Goal: Complete application form

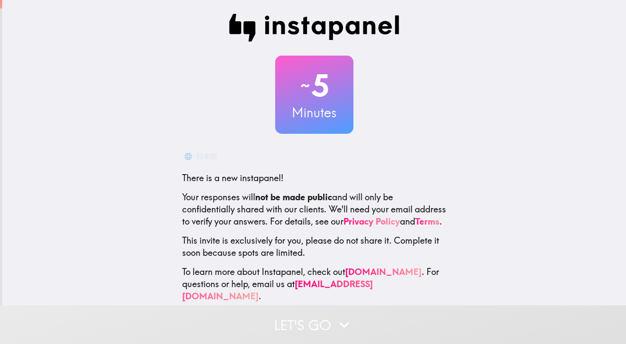
scroll to position [11, 0]
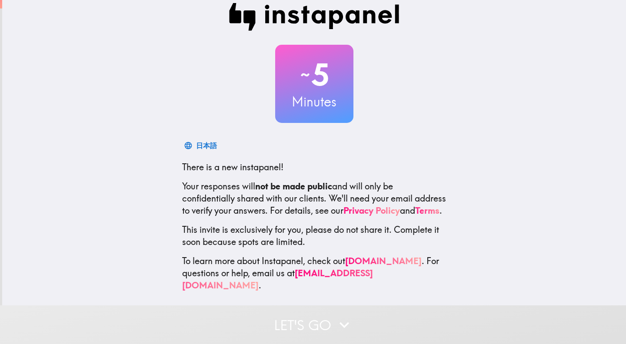
click at [339, 331] on icon "button" at bounding box center [344, 325] width 19 height 19
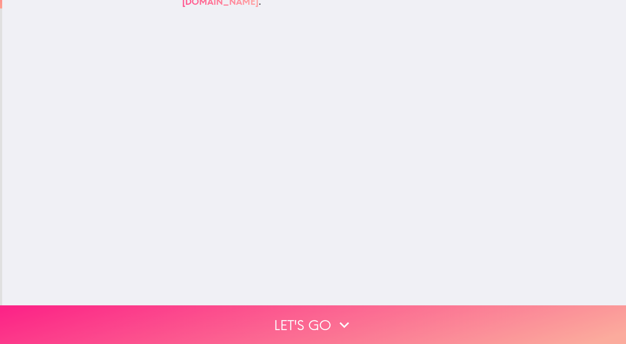
scroll to position [0, 0]
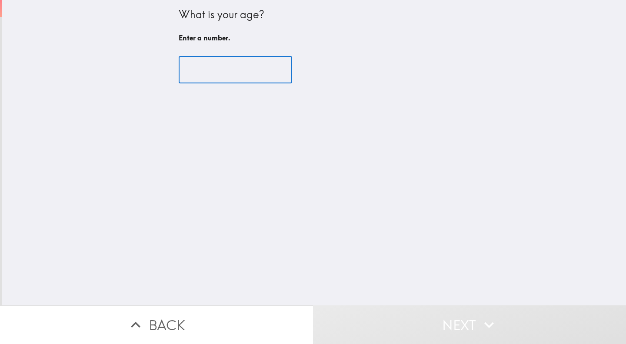
click at [235, 71] on input "number" at bounding box center [235, 70] width 113 height 27
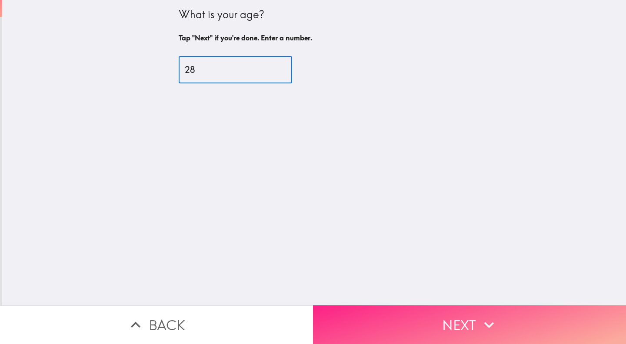
type input "28"
click at [340, 0] on html "What is your age? Tap "Next" if you're done. Enter a number. 28 ​ Back Next Ins…" at bounding box center [313, 0] width 626 height 0
click at [484, 324] on icon "button" at bounding box center [489, 325] width 19 height 19
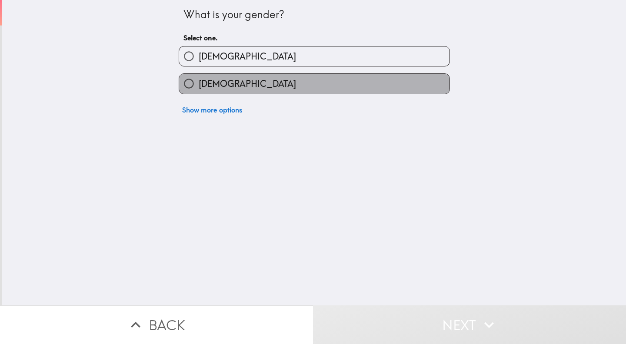
click at [216, 86] on span "[DEMOGRAPHIC_DATA]" at bounding box center [247, 84] width 97 height 12
click at [199, 86] on input "[DEMOGRAPHIC_DATA]" at bounding box center [189, 84] width 20 height 20
radio input "true"
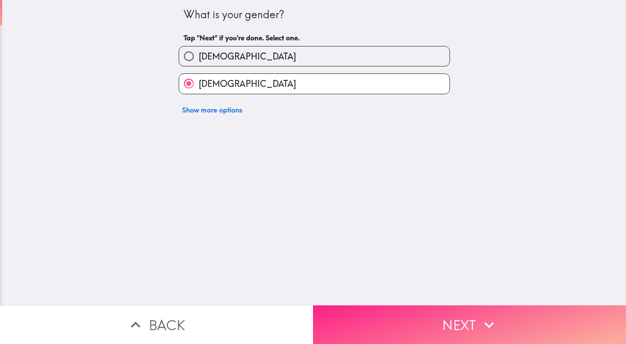
click at [489, 323] on icon "button" at bounding box center [489, 325] width 19 height 19
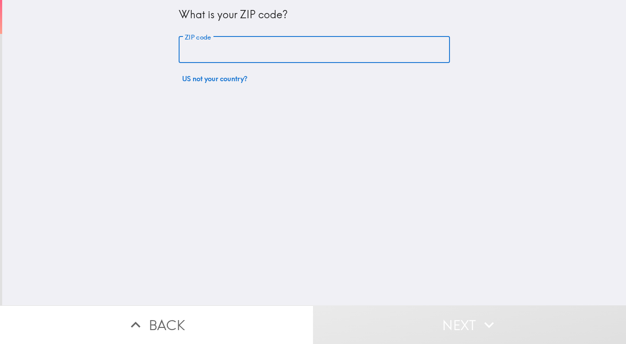
click at [262, 49] on input "ZIP code" at bounding box center [314, 50] width 271 height 27
type input "70068"
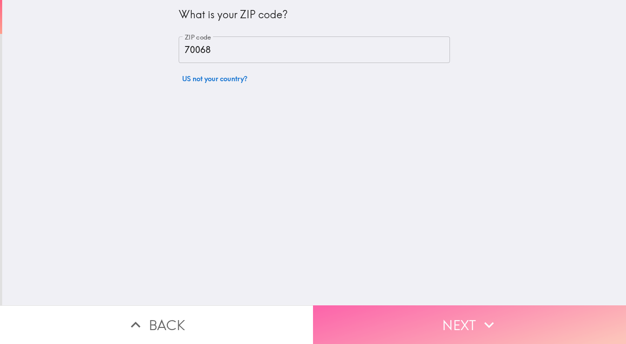
click at [473, 318] on button "Next" at bounding box center [469, 325] width 313 height 39
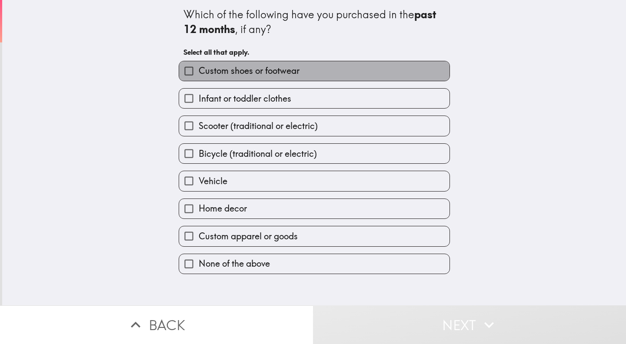
click at [309, 72] on label "Custom shoes or footwear" at bounding box center [314, 71] width 270 height 20
click at [199, 72] on input "Custom shoes or footwear" at bounding box center [189, 71] width 20 height 20
checkbox input "true"
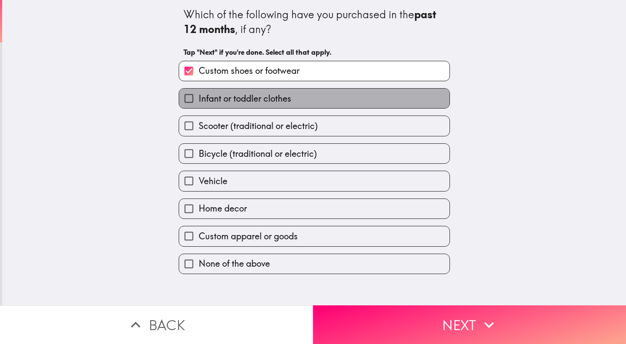
click at [262, 102] on span "Infant or toddler clothes" at bounding box center [245, 99] width 93 height 12
click at [199, 102] on input "Infant or toddler clothes" at bounding box center [189, 99] width 20 height 20
checkbox input "true"
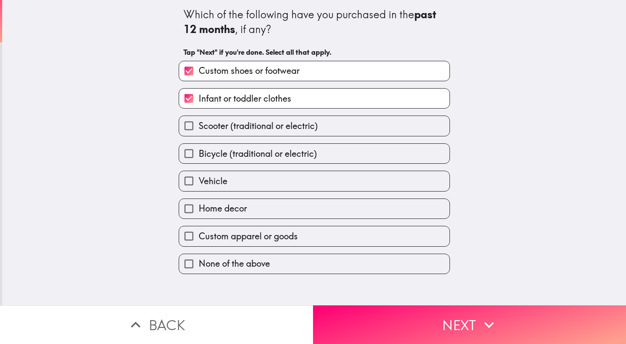
click at [216, 157] on span "Bicycle (traditional or electric)" at bounding box center [258, 154] width 118 height 12
click at [199, 157] on input "Bicycle (traditional or electric)" at bounding box center [189, 154] width 20 height 20
checkbox input "true"
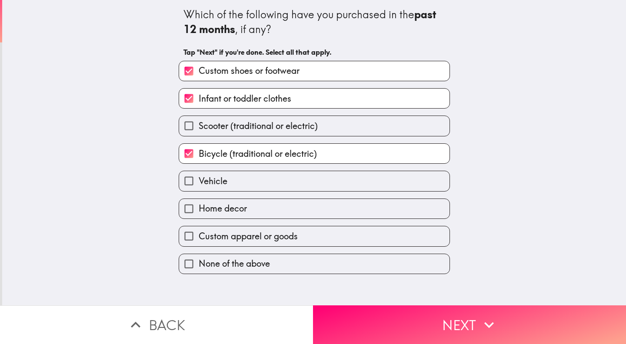
click at [234, 239] on span "Custom apparel or goods" at bounding box center [248, 236] width 99 height 12
click at [199, 239] on input "Custom apparel or goods" at bounding box center [189, 237] width 20 height 20
checkbox input "true"
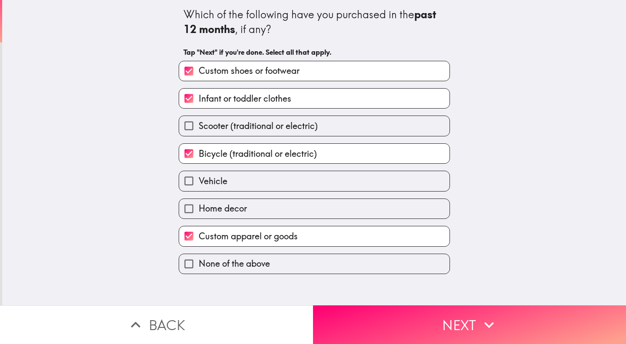
click at [231, 212] on span "Home decor" at bounding box center [223, 209] width 48 height 12
click at [199, 212] on input "Home decor" at bounding box center [189, 209] width 20 height 20
checkbox input "true"
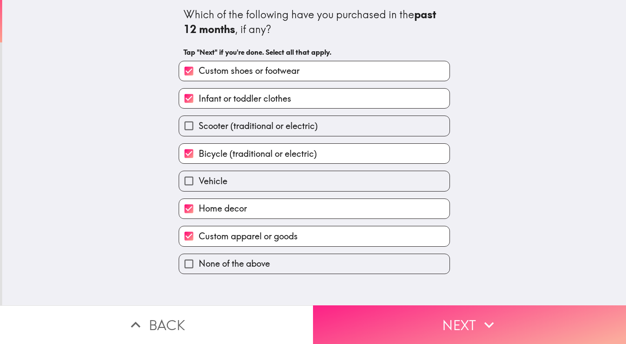
click at [536, 324] on button "Next" at bounding box center [469, 325] width 313 height 39
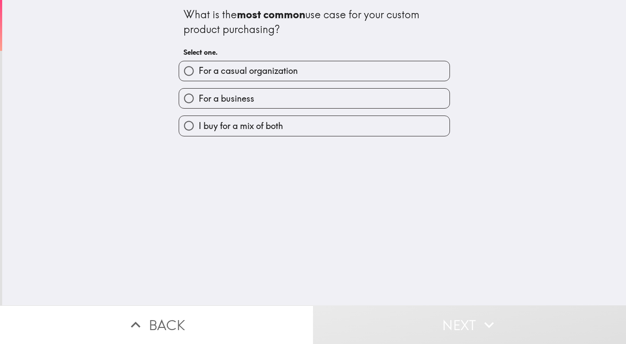
click at [385, 73] on label "For a casual organization" at bounding box center [314, 71] width 270 height 20
click at [199, 73] on input "For a casual organization" at bounding box center [189, 71] width 20 height 20
radio input "true"
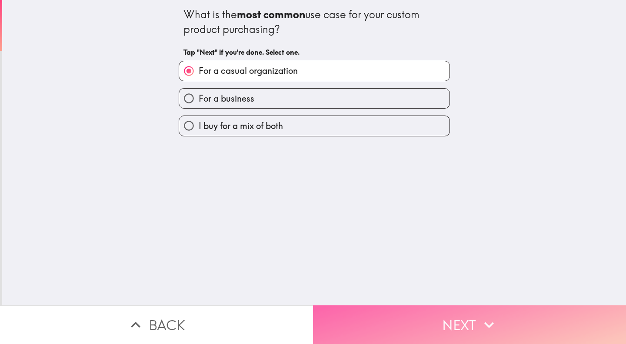
click at [617, 322] on button "Next" at bounding box center [469, 325] width 313 height 39
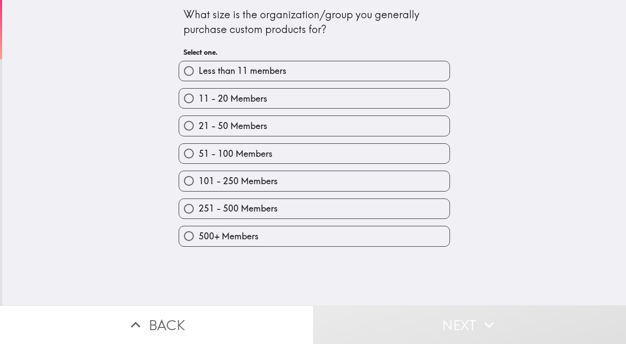
click at [294, 239] on label "500+ Members" at bounding box center [314, 237] width 270 height 20
click at [199, 239] on input "500+ Members" at bounding box center [189, 237] width 20 height 20
radio input "true"
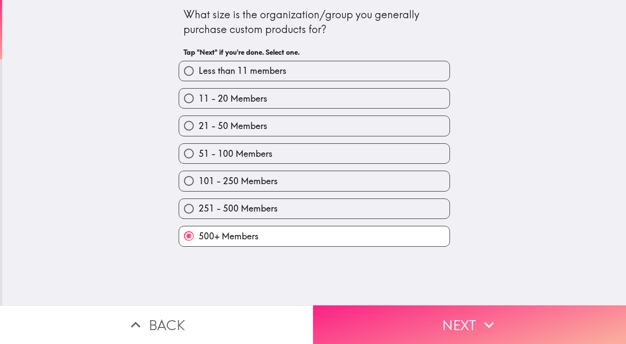
click at [540, 343] on button "Next" at bounding box center [469, 325] width 313 height 39
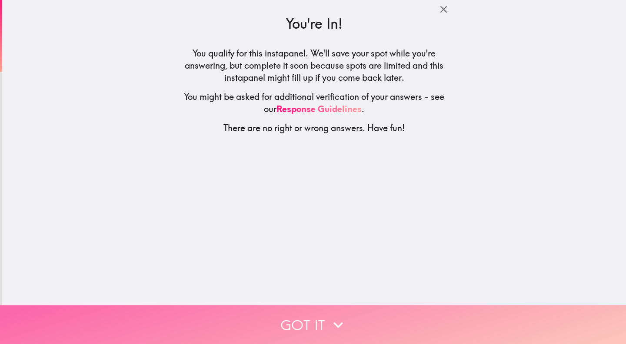
click at [263, 320] on button "Got it" at bounding box center [313, 325] width 626 height 39
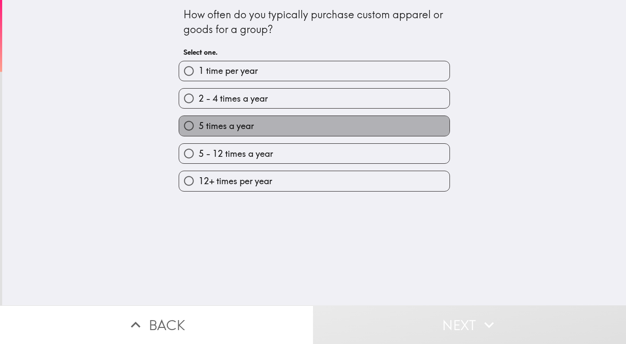
click at [200, 132] on label "5 times a year" at bounding box center [314, 126] width 270 height 20
click at [199, 132] on input "5 times a year" at bounding box center [189, 126] width 20 height 20
radio input "true"
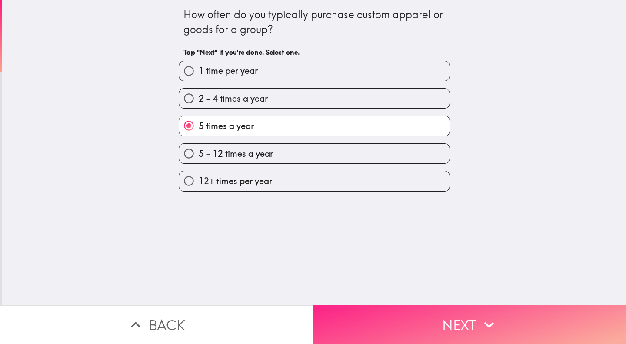
click at [473, 333] on button "Next" at bounding box center [469, 325] width 313 height 39
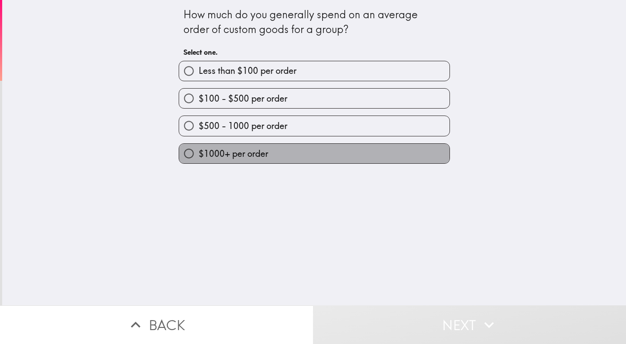
click at [373, 150] on label "$1000+ per order" at bounding box center [314, 154] width 270 height 20
click at [199, 150] on input "$1000+ per order" at bounding box center [189, 154] width 20 height 20
radio input "true"
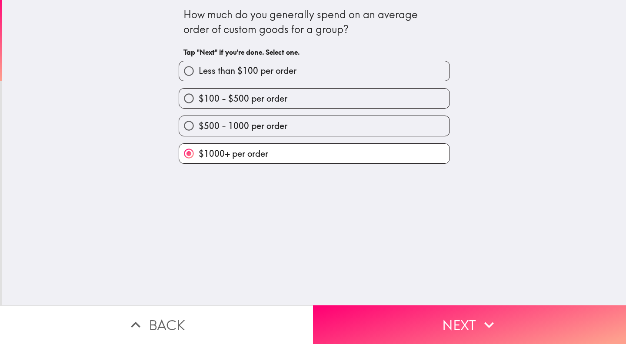
click at [438, 283] on div "How much do you generally spend on an average order of custom goods for a group…" at bounding box center [314, 153] width 624 height 306
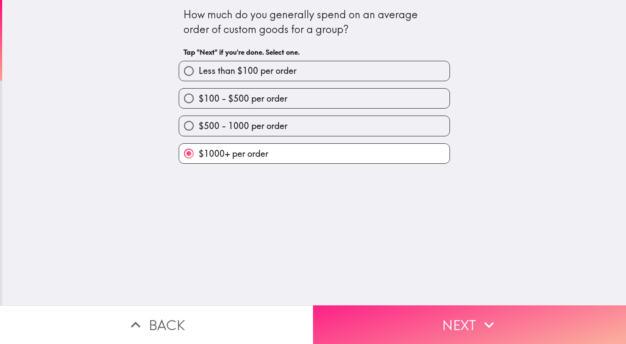
click at [541, 0] on html "How much do you generally spend on an average order of custom goods for a group…" at bounding box center [313, 0] width 626 height 0
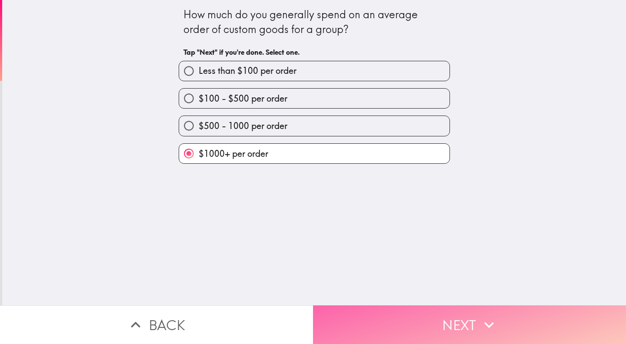
click at [551, 327] on button "Next" at bounding box center [469, 325] width 313 height 39
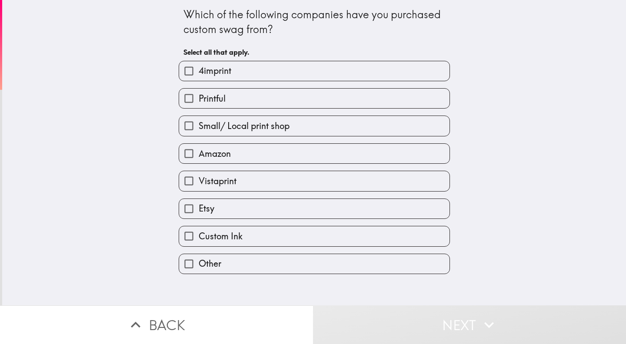
click at [197, 126] on input "Small/ Local print shop" at bounding box center [189, 126] width 20 height 20
checkbox input "true"
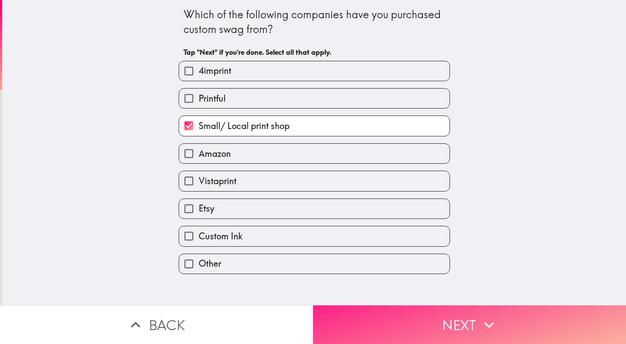
click at [534, 332] on button "Next" at bounding box center [469, 325] width 313 height 39
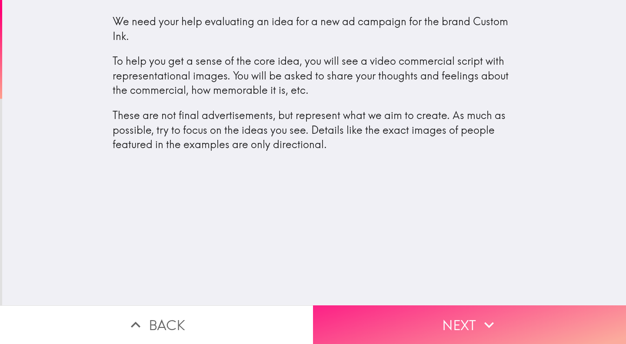
click at [430, 329] on button "Next" at bounding box center [469, 325] width 313 height 39
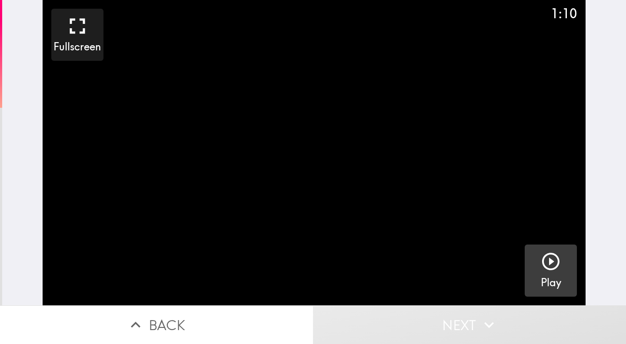
click at [556, 268] on icon "button" at bounding box center [550, 261] width 17 height 17
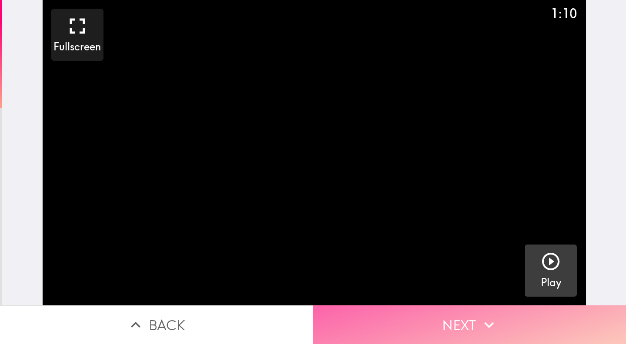
click at [450, 319] on button "Next" at bounding box center [469, 325] width 313 height 39
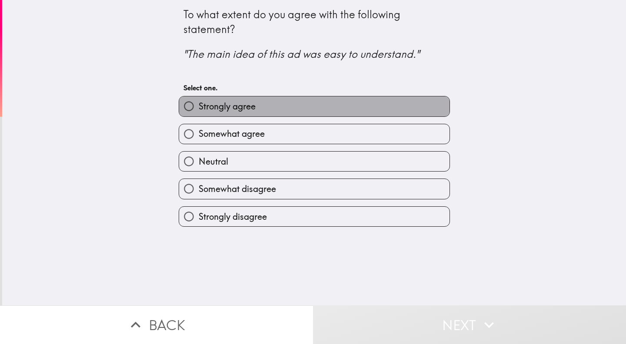
click at [389, 109] on label "Strongly agree" at bounding box center [314, 107] width 270 height 20
click at [199, 109] on input "Strongly agree" at bounding box center [189, 107] width 20 height 20
radio input "true"
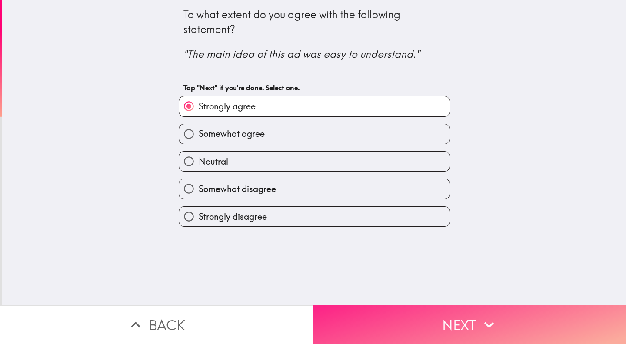
click at [470, 322] on button "Next" at bounding box center [469, 325] width 313 height 39
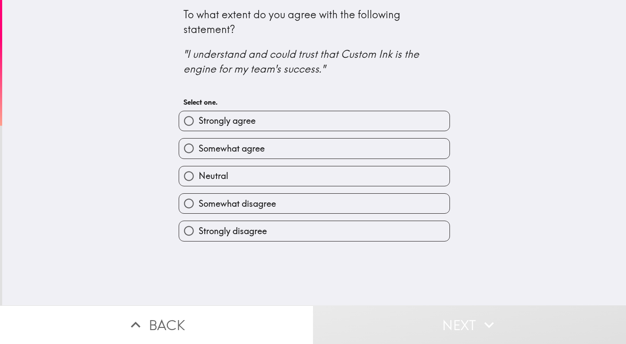
click at [411, 125] on label "Strongly agree" at bounding box center [314, 121] width 270 height 20
click at [199, 125] on input "Strongly agree" at bounding box center [189, 121] width 20 height 20
radio input "true"
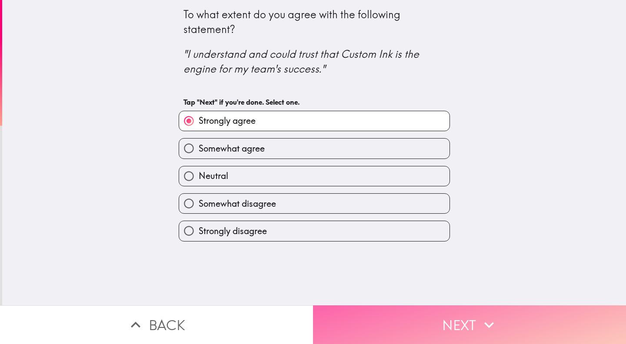
click at [468, 341] on button "Next" at bounding box center [469, 325] width 313 height 39
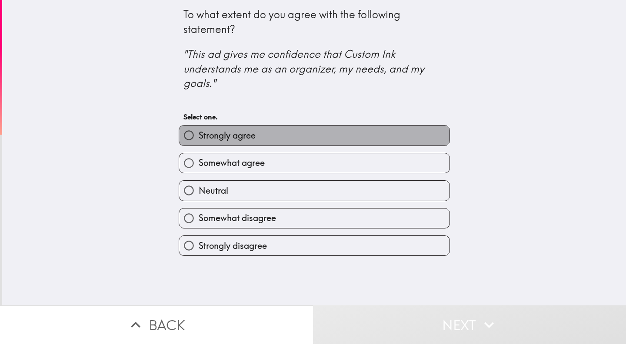
click at [420, 135] on label "Strongly agree" at bounding box center [314, 136] width 270 height 20
click at [199, 135] on input "Strongly agree" at bounding box center [189, 136] width 20 height 20
radio input "true"
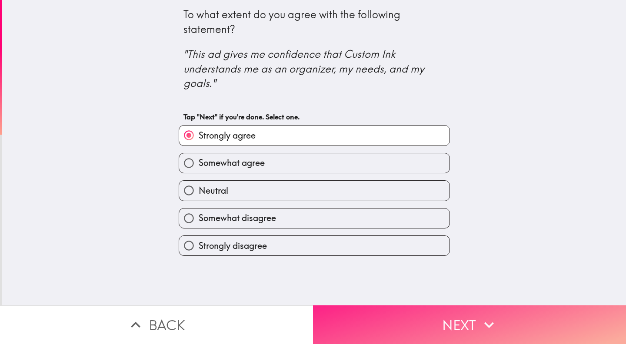
click at [526, 327] on button "Next" at bounding box center [469, 325] width 313 height 39
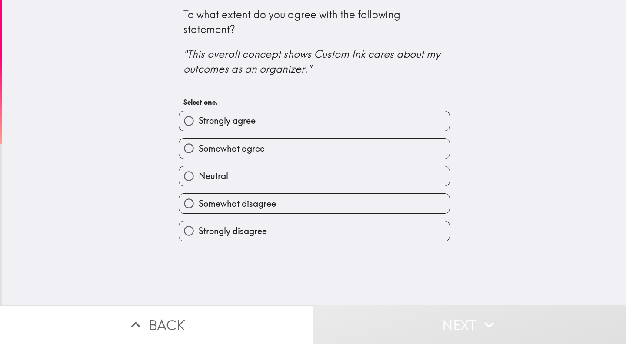
click at [440, 123] on label "Strongly agree" at bounding box center [314, 121] width 270 height 20
click at [199, 123] on input "Strongly agree" at bounding box center [189, 121] width 20 height 20
radio input "true"
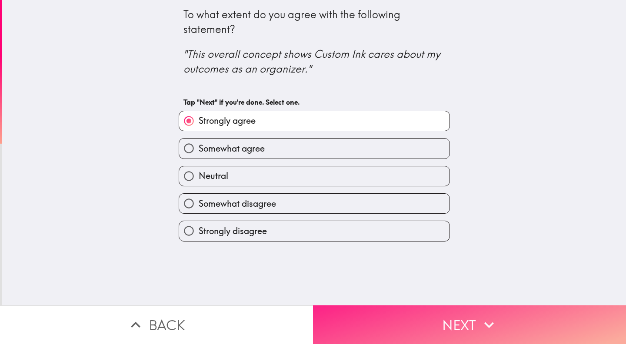
click at [540, 343] on button "Next" at bounding box center [469, 325] width 313 height 39
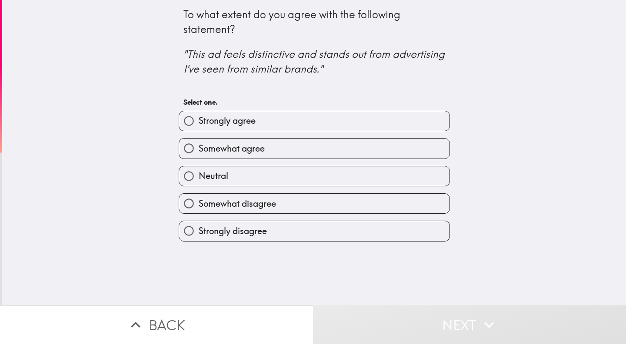
click at [408, 125] on label "Strongly agree" at bounding box center [314, 121] width 270 height 20
click at [199, 125] on input "Strongly agree" at bounding box center [189, 121] width 20 height 20
radio input "true"
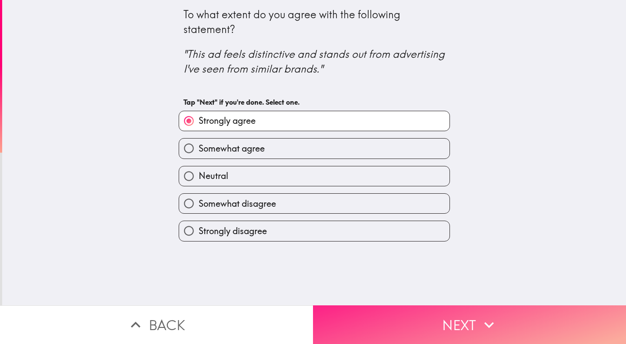
click at [490, 331] on icon "button" at bounding box center [489, 325] width 19 height 19
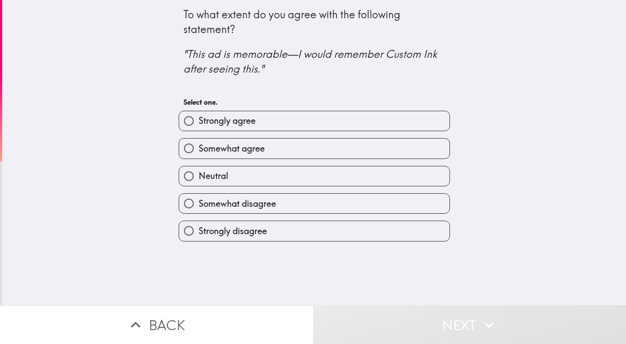
click at [384, 123] on label "Strongly agree" at bounding box center [314, 121] width 270 height 20
click at [199, 123] on input "Strongly agree" at bounding box center [189, 121] width 20 height 20
radio input "true"
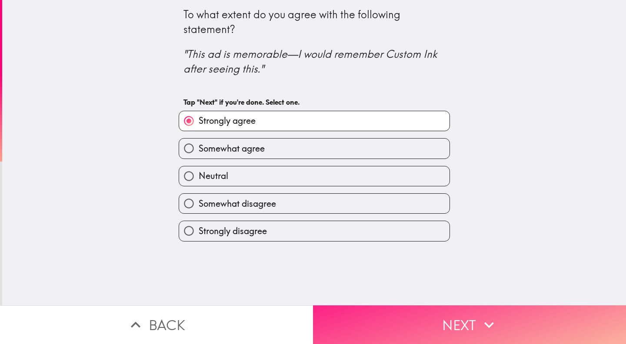
click at [534, 313] on button "Next" at bounding box center [469, 325] width 313 height 39
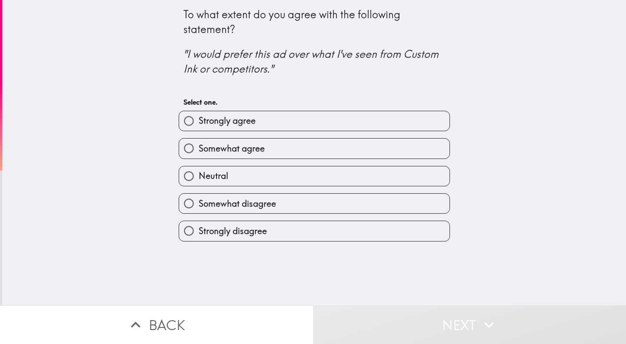
click at [439, 120] on label "Strongly agree" at bounding box center [314, 121] width 270 height 20
click at [199, 120] on input "Strongly agree" at bounding box center [189, 121] width 20 height 20
radio input "true"
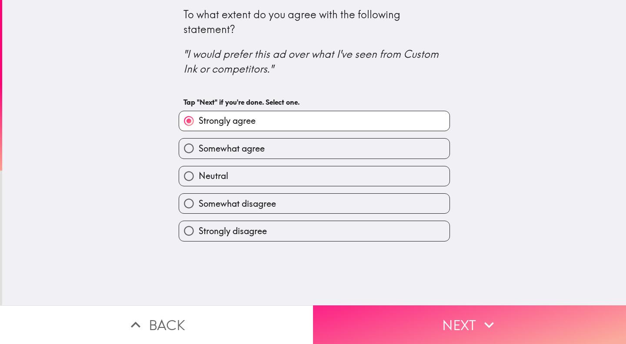
click at [547, 329] on button "Next" at bounding box center [469, 325] width 313 height 39
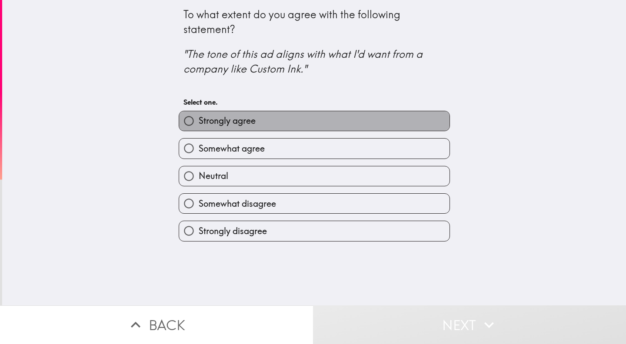
click at [420, 125] on label "Strongly agree" at bounding box center [314, 121] width 270 height 20
click at [199, 125] on input "Strongly agree" at bounding box center [189, 121] width 20 height 20
radio input "true"
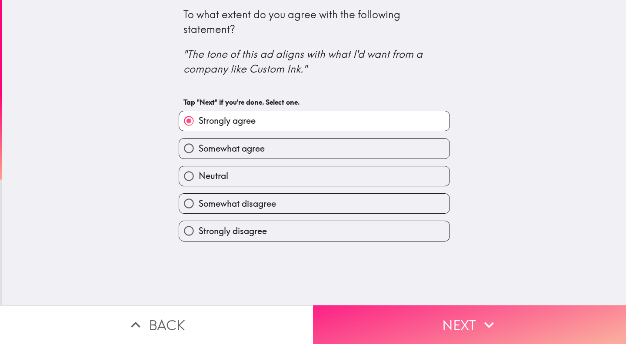
click at [555, 320] on button "Next" at bounding box center [469, 325] width 313 height 39
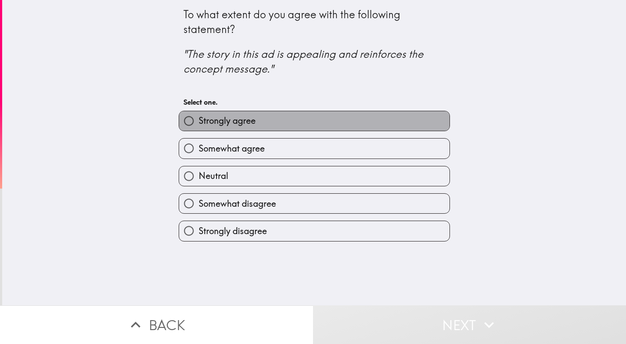
click at [380, 124] on label "Strongly agree" at bounding box center [314, 121] width 270 height 20
click at [199, 124] on input "Strongly agree" at bounding box center [189, 121] width 20 height 20
radio input "true"
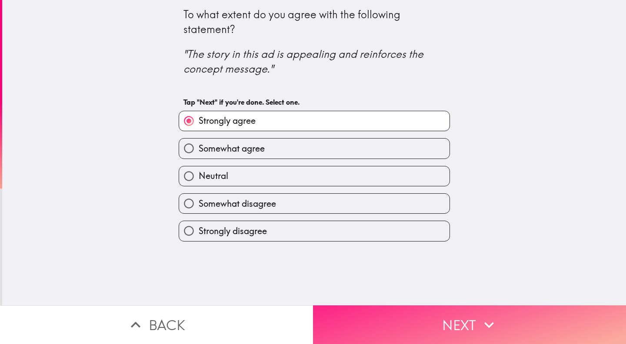
click at [481, 330] on icon "button" at bounding box center [489, 325] width 19 height 19
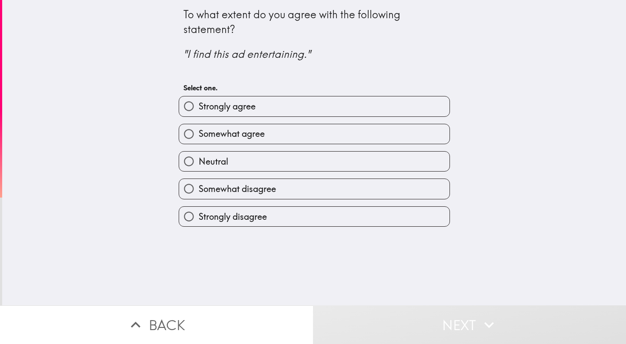
click at [427, 116] on label "Strongly agree" at bounding box center [314, 107] width 270 height 20
click at [199, 116] on input "Strongly agree" at bounding box center [189, 107] width 20 height 20
radio input "true"
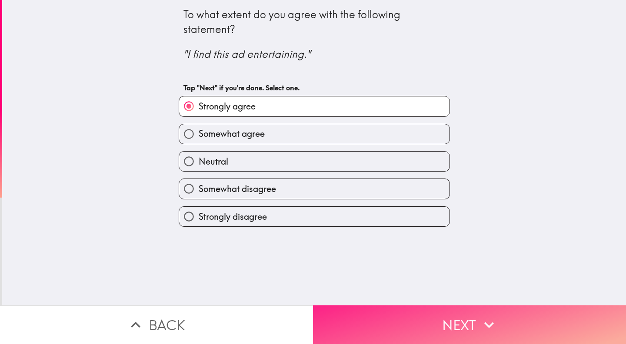
click at [535, 0] on html "To what extent do you agree with the following statement? "I find this ad enter…" at bounding box center [313, 0] width 626 height 0
click at [586, 315] on button "Next" at bounding box center [469, 325] width 313 height 39
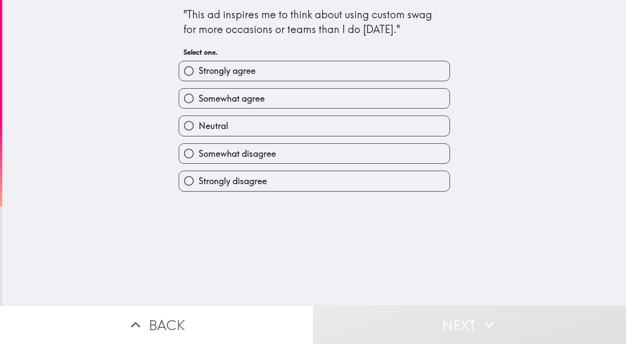
click at [431, 78] on label "Strongly agree" at bounding box center [314, 71] width 270 height 20
click at [199, 78] on input "Strongly agree" at bounding box center [189, 71] width 20 height 20
radio input "true"
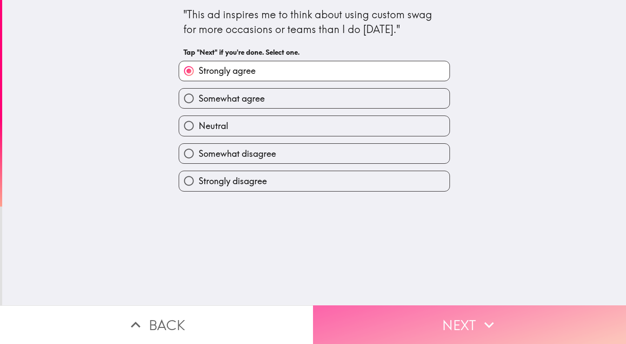
click at [527, 322] on button "Next" at bounding box center [469, 325] width 313 height 39
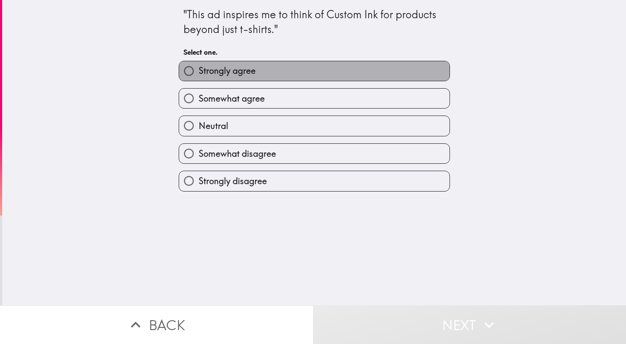
click at [388, 71] on label "Strongly agree" at bounding box center [314, 71] width 270 height 20
click at [199, 71] on input "Strongly agree" at bounding box center [189, 71] width 20 height 20
radio input "true"
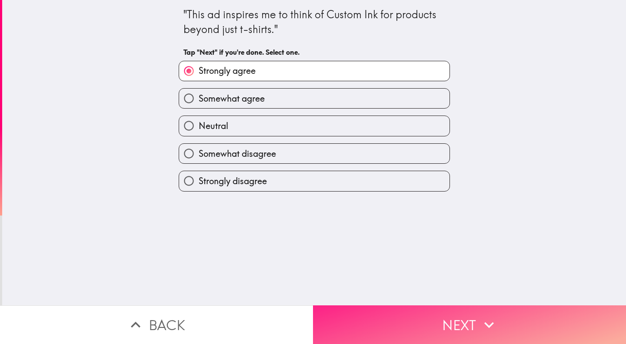
click at [522, 343] on button "Next" at bounding box center [469, 325] width 313 height 39
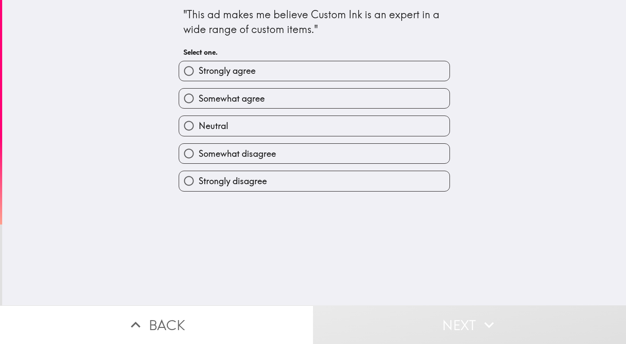
click at [378, 98] on label "Somewhat agree" at bounding box center [314, 99] width 270 height 20
click at [199, 98] on input "Somewhat agree" at bounding box center [189, 99] width 20 height 20
radio input "true"
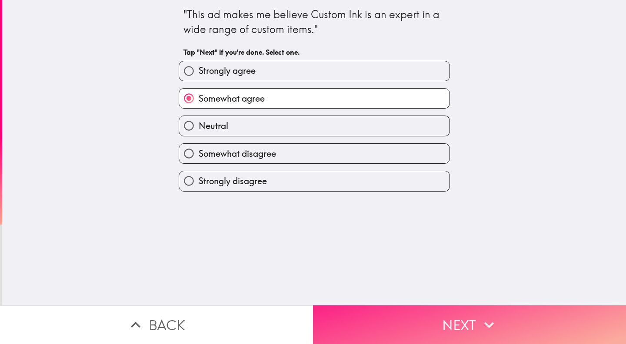
click at [601, 320] on button "Next" at bounding box center [469, 325] width 313 height 39
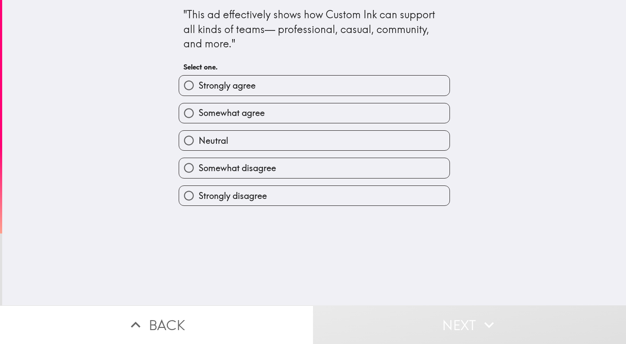
click at [216, 89] on span "Strongly agree" at bounding box center [227, 86] width 57 height 12
click at [199, 89] on input "Strongly agree" at bounding box center [189, 86] width 20 height 20
radio input "true"
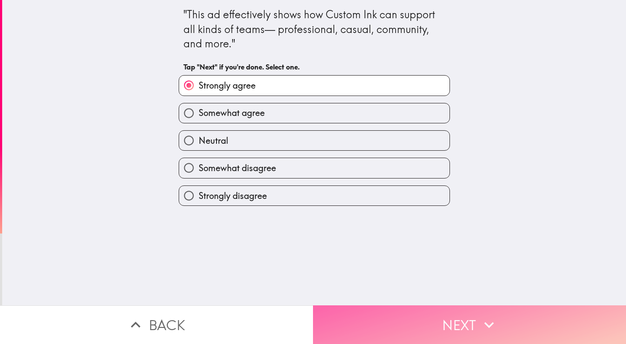
click at [426, 335] on button "Next" at bounding box center [469, 325] width 313 height 39
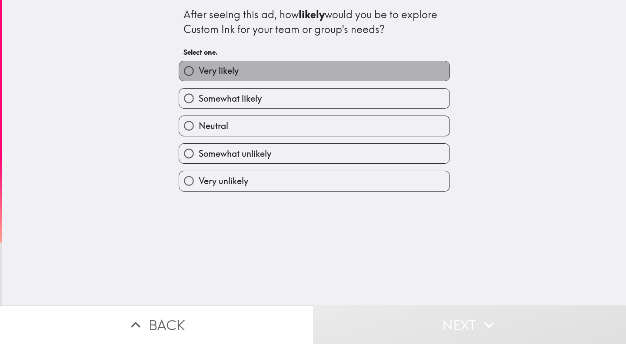
click at [419, 73] on label "Very likely" at bounding box center [314, 71] width 270 height 20
click at [199, 73] on input "Very likely" at bounding box center [189, 71] width 20 height 20
radio input "true"
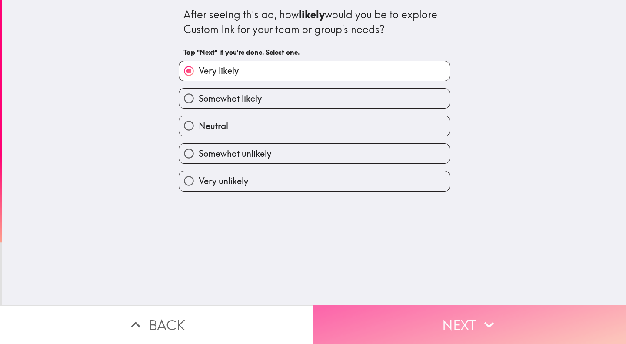
click at [530, 337] on button "Next" at bounding box center [469, 325] width 313 height 39
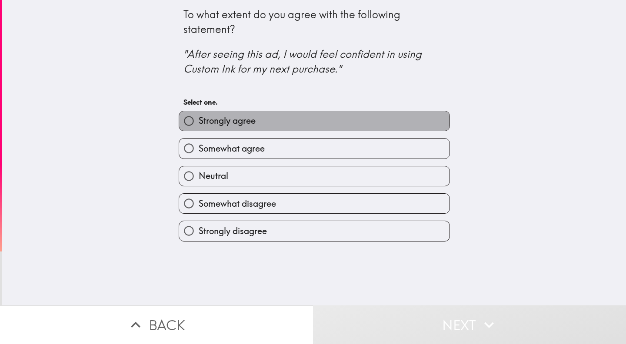
click at [382, 119] on label "Strongly agree" at bounding box center [314, 121] width 270 height 20
click at [199, 119] on input "Strongly agree" at bounding box center [189, 121] width 20 height 20
radio input "true"
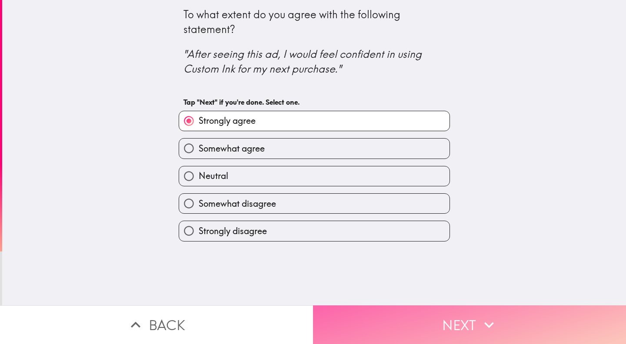
click at [479, 328] on button "Next" at bounding box center [469, 325] width 313 height 39
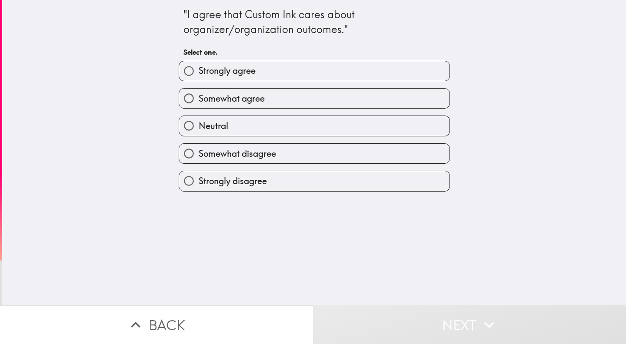
click at [431, 76] on label "Strongly agree" at bounding box center [314, 71] width 270 height 20
click at [199, 76] on input "Strongly agree" at bounding box center [189, 71] width 20 height 20
radio input "true"
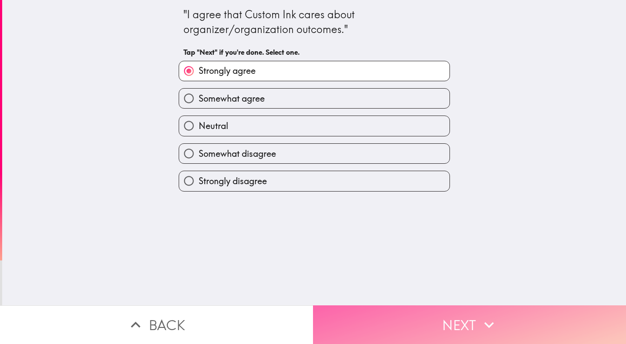
click at [557, 335] on button "Next" at bounding box center [469, 325] width 313 height 39
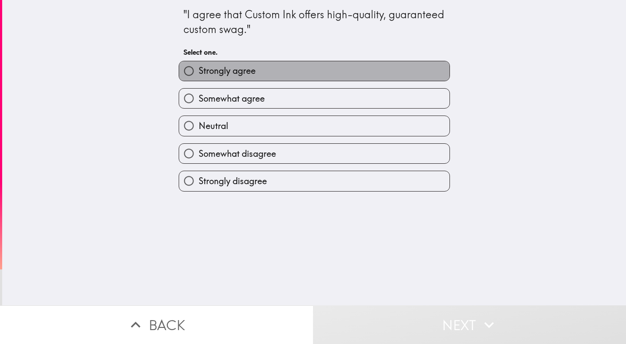
click at [423, 77] on label "Strongly agree" at bounding box center [314, 71] width 270 height 20
click at [199, 77] on input "Strongly agree" at bounding box center [189, 71] width 20 height 20
radio input "true"
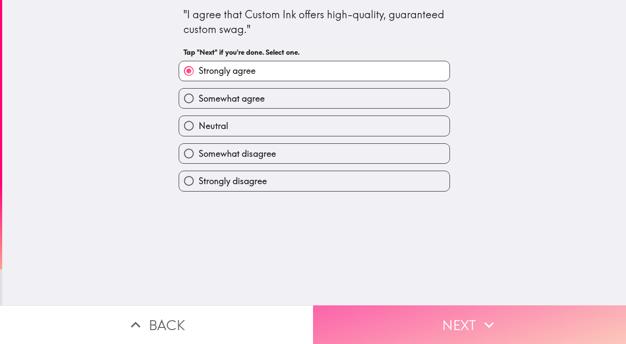
click at [593, 340] on button "Next" at bounding box center [469, 325] width 313 height 39
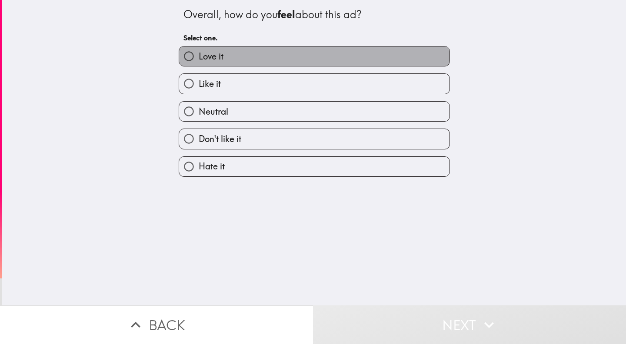
click at [325, 54] on label "Love it" at bounding box center [314, 57] width 270 height 20
click at [199, 54] on input "Love it" at bounding box center [189, 57] width 20 height 20
radio input "true"
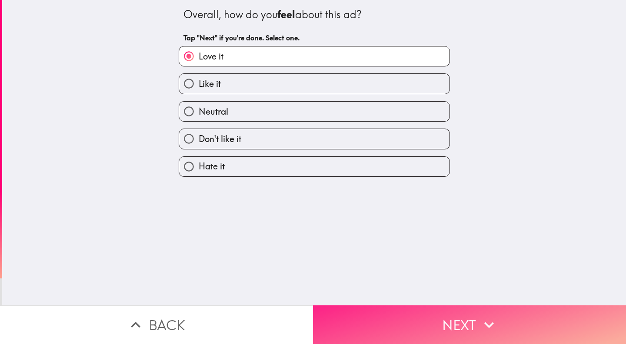
click at [527, 332] on button "Next" at bounding box center [469, 325] width 313 height 39
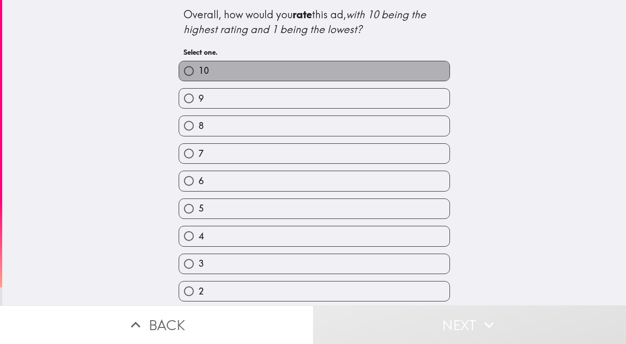
click at [374, 73] on label "10" at bounding box center [314, 71] width 270 height 20
click at [199, 73] on input "10" at bounding box center [189, 71] width 20 height 20
radio input "true"
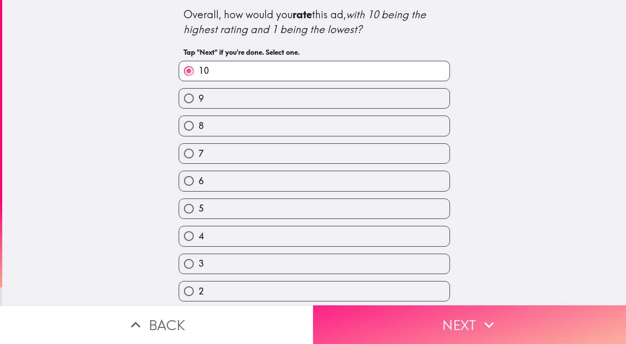
click at [562, 320] on button "Next" at bounding box center [469, 325] width 313 height 39
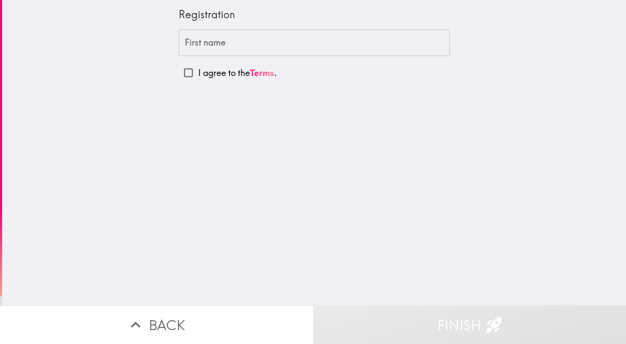
click at [392, 50] on input "First name" at bounding box center [314, 43] width 271 height 27
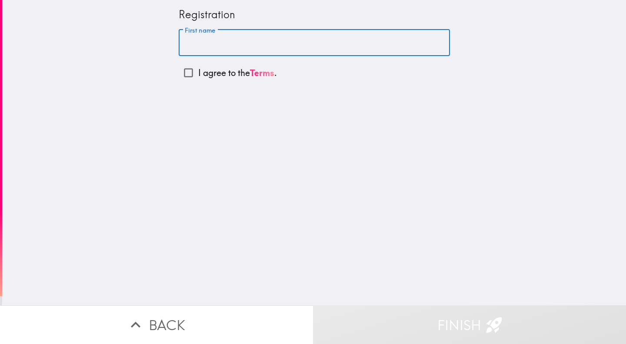
type input "Deashira"
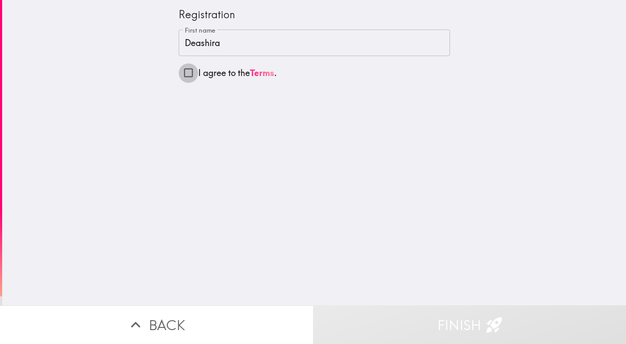
click at [182, 71] on input "I agree to the Terms ." at bounding box center [189, 73] width 20 height 20
checkbox input "true"
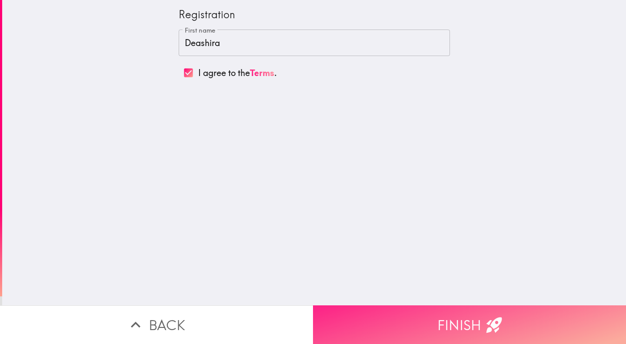
click at [574, 333] on button "Finish" at bounding box center [469, 325] width 313 height 39
